Goal: Navigation & Orientation: Find specific page/section

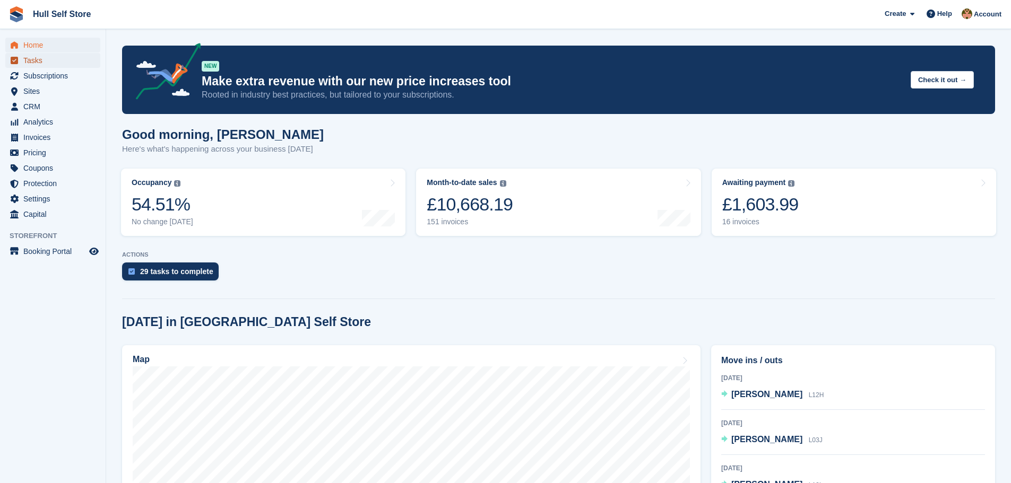
click at [63, 59] on span "Tasks" at bounding box center [55, 60] width 64 height 15
click at [64, 47] on span "Home" at bounding box center [55, 45] width 64 height 15
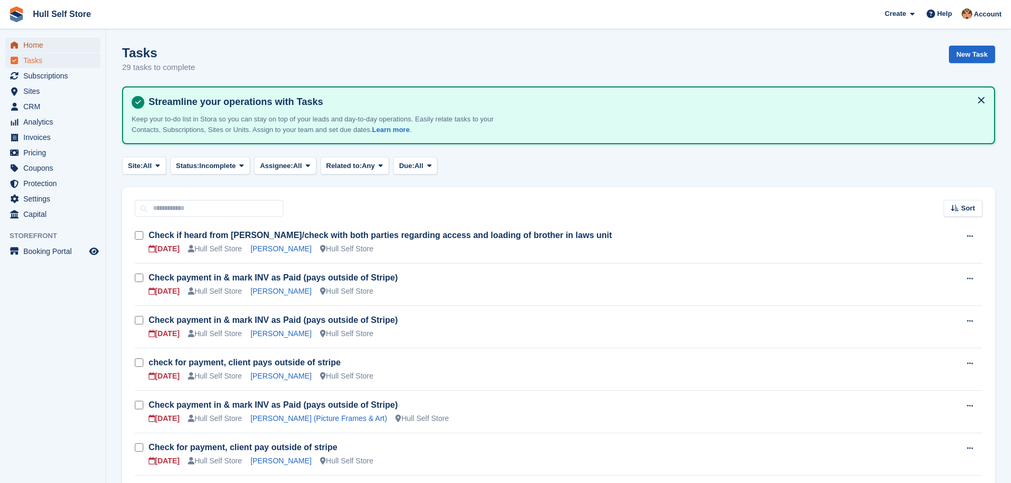
click at [42, 47] on span "Home" at bounding box center [55, 45] width 64 height 15
